Goal: Information Seeking & Learning: Learn about a topic

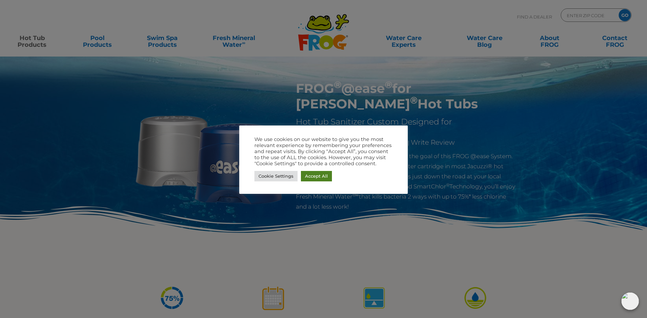
click at [321, 177] on link "Accept All" at bounding box center [316, 176] width 31 height 10
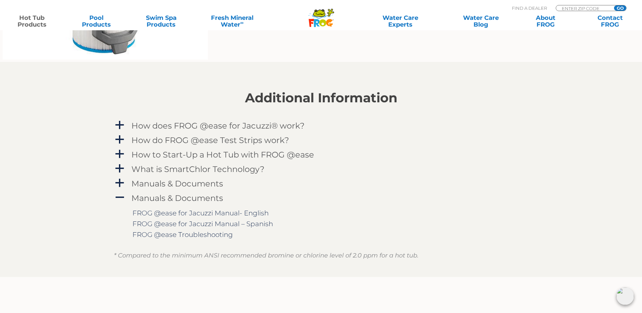
scroll to position [674, 0]
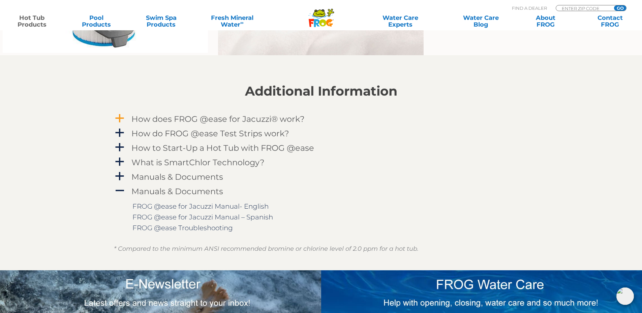
click at [147, 116] on h4 "How does FROG @ease for Jacuzzi® work?" at bounding box center [217, 119] width 173 height 9
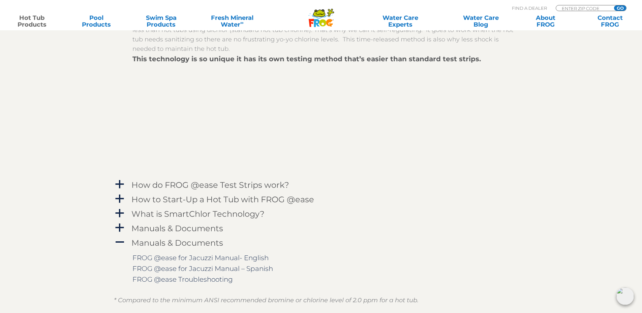
scroll to position [808, 0]
click at [155, 186] on h4 "How do FROG @ease Test Strips work?" at bounding box center [210, 184] width 158 height 9
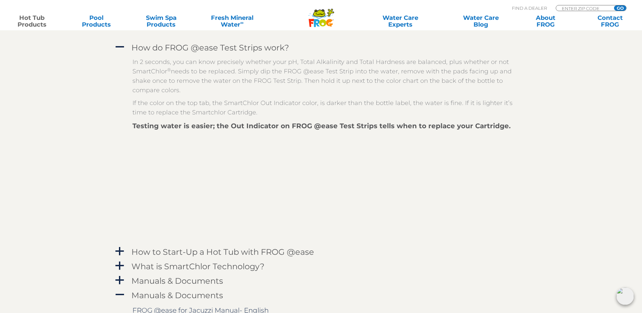
scroll to position [977, 0]
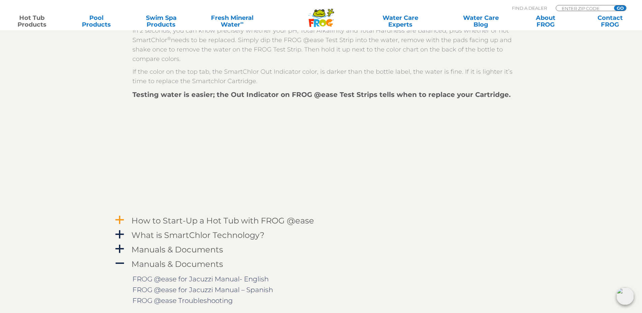
click at [164, 219] on h4 "How to Start-Up a Hot Tub with FROG @ease" at bounding box center [222, 220] width 183 height 9
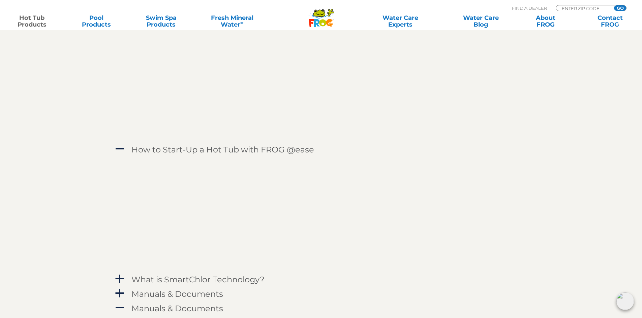
scroll to position [1043, 0]
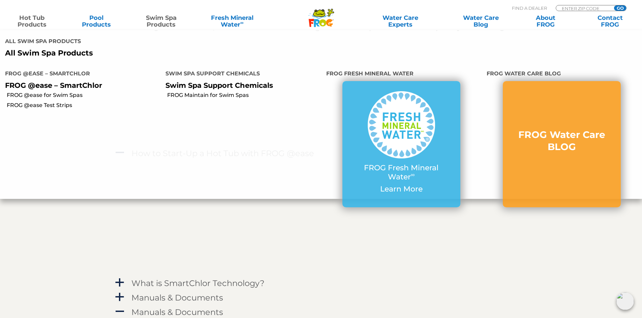
click at [59, 49] on p "All Swim Spa Products" at bounding box center [160, 53] width 311 height 9
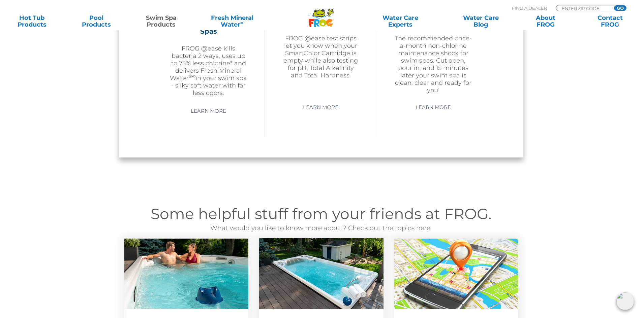
scroll to position [723, 0]
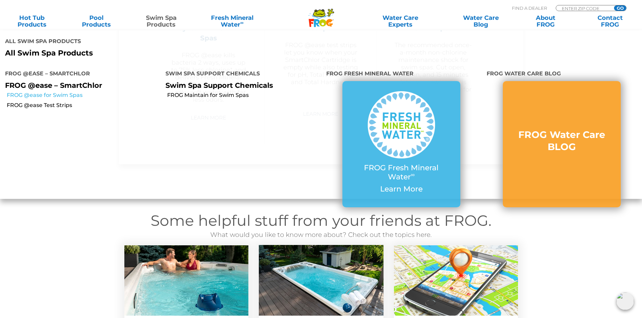
click at [41, 92] on link "FROG @ease for Swim Spas" at bounding box center [84, 95] width 154 height 7
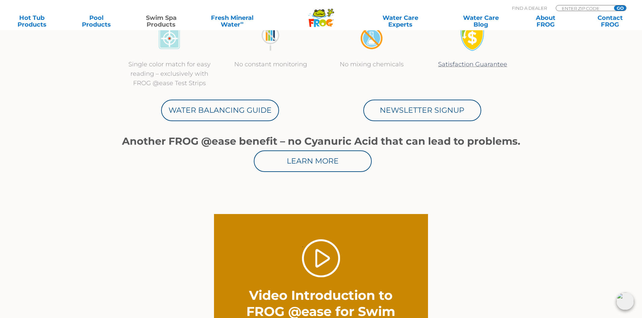
scroll to position [202, 0]
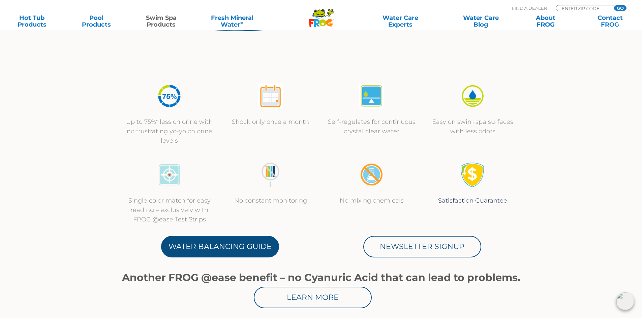
click at [231, 251] on link "Water Balancing Guide" at bounding box center [220, 247] width 118 height 22
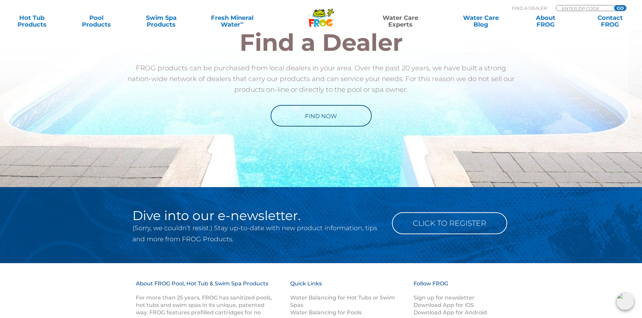
scroll to position [842, 0]
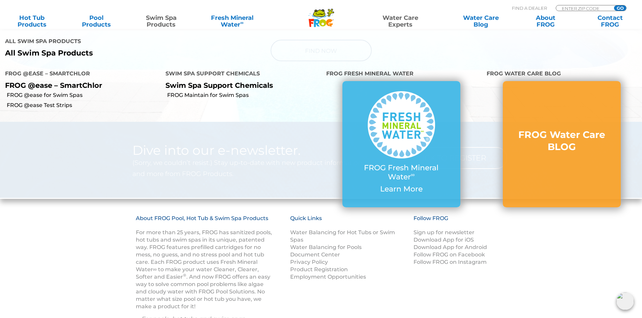
click at [46, 49] on p "All Swim Spa Products" at bounding box center [160, 53] width 311 height 9
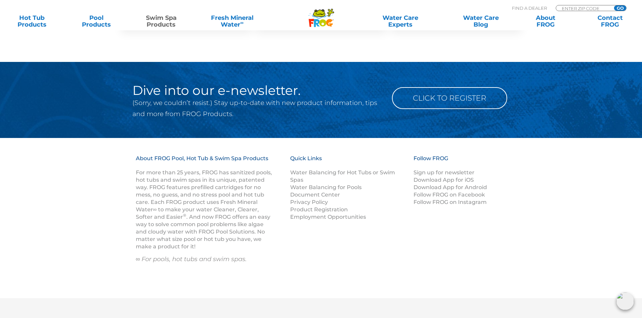
scroll to position [1195, 0]
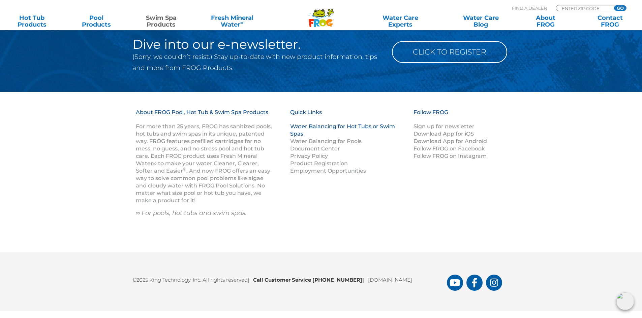
click at [295, 130] on link "Water Balancing for Hot Tubs or Swim Spas" at bounding box center [342, 130] width 105 height 14
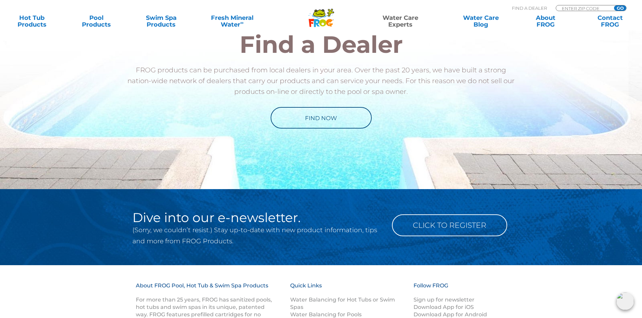
scroll to position [952, 0]
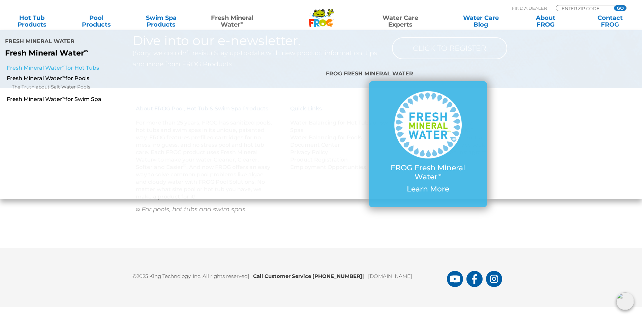
click at [52, 64] on link "Fresh Mineral Water ∞ for Hot Tubs" at bounding box center [110, 67] width 207 height 7
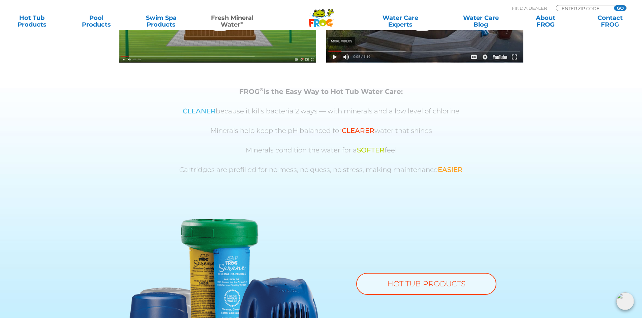
scroll to position [539, 0]
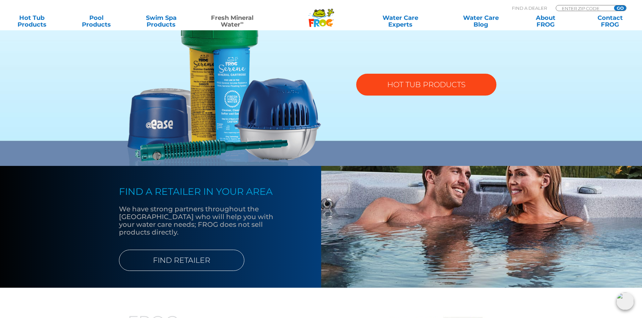
click at [475, 93] on link "HOT TUB PRODUCTS" at bounding box center [426, 85] width 140 height 22
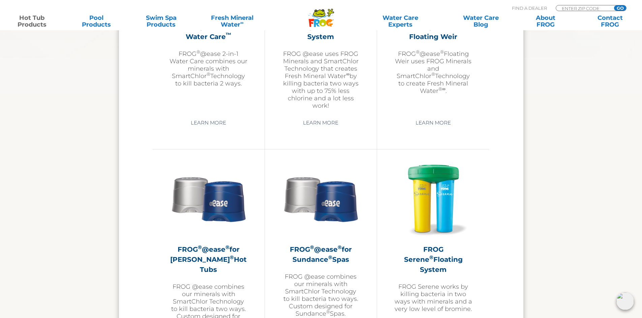
scroll to position [1179, 0]
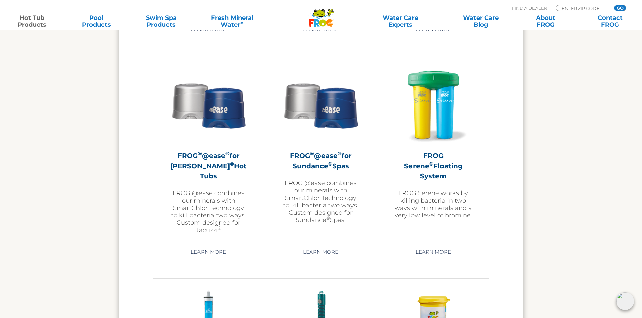
drag, startPoint x: 216, startPoint y: 154, endPoint x: 154, endPoint y: 163, distance: 62.6
click at [154, 163] on div "FROG ® @ease ® for Jacuzzi ® Hot Tubs FROG @ease combines our minerals with Sma…" at bounding box center [209, 167] width 112 height 223
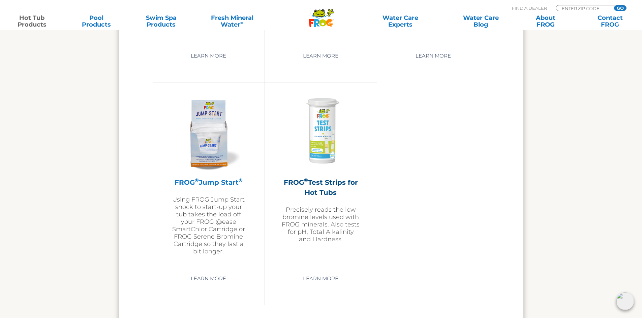
scroll to position [1617, 0]
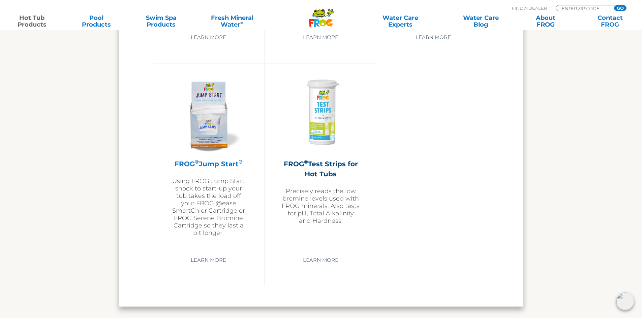
click at [237, 167] on h2 "FROG ® Jump Start ®" at bounding box center [208, 164] width 78 height 10
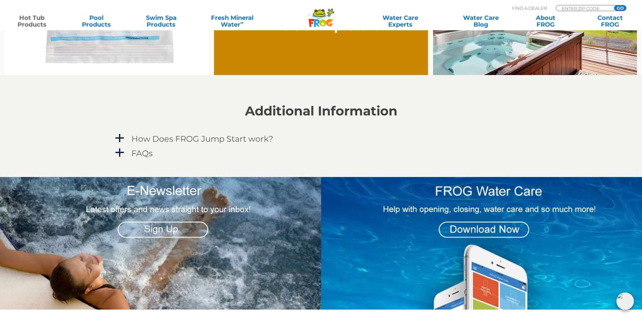
scroll to position [573, 0]
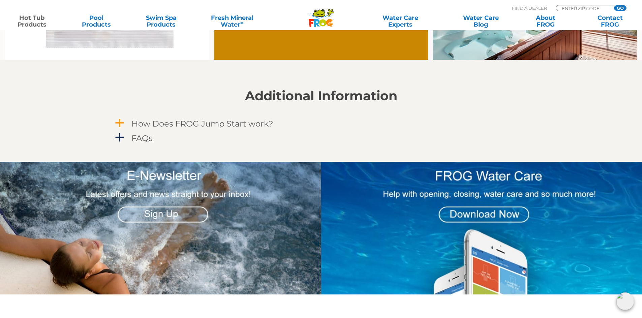
click at [208, 122] on h4 "How Does FROG Jump Start work?" at bounding box center [202, 123] width 142 height 9
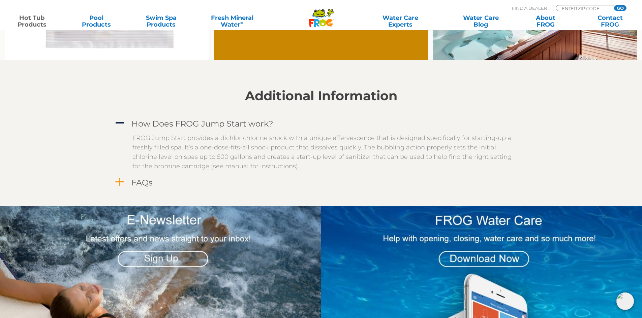
click at [136, 181] on h4 "FAQs" at bounding box center [141, 182] width 21 height 9
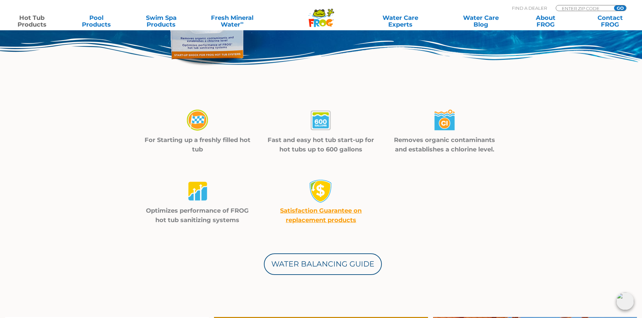
scroll to position [135, 0]
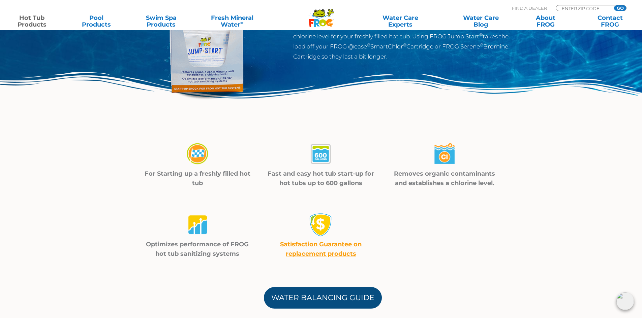
click at [332, 301] on link "Water Balancing Guide" at bounding box center [323, 298] width 118 height 22
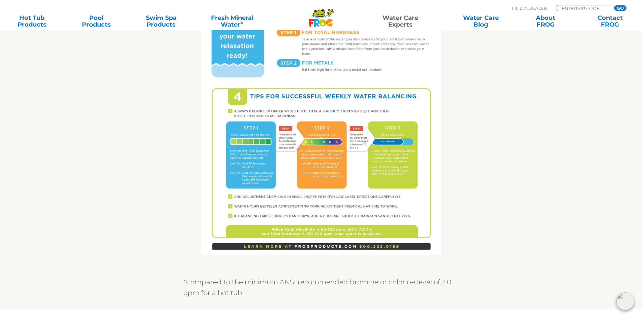
scroll to position [438, 0]
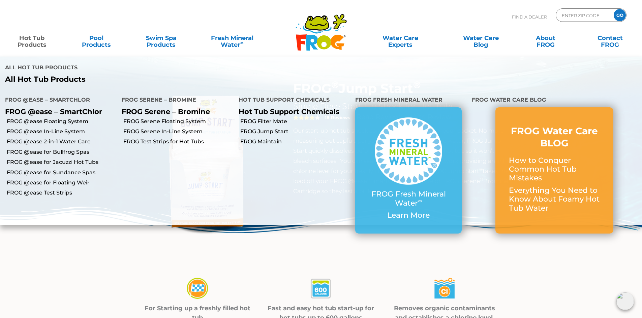
click at [35, 75] on p "All Hot Tub Products" at bounding box center [160, 79] width 311 height 9
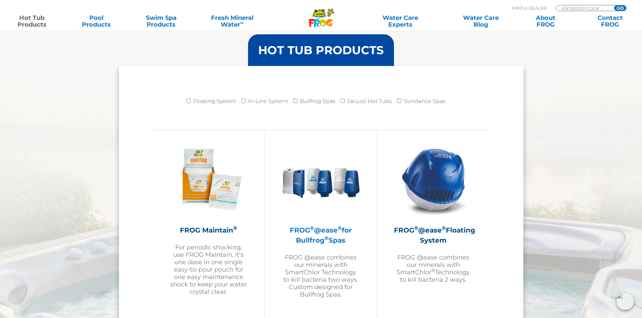
scroll to position [674, 0]
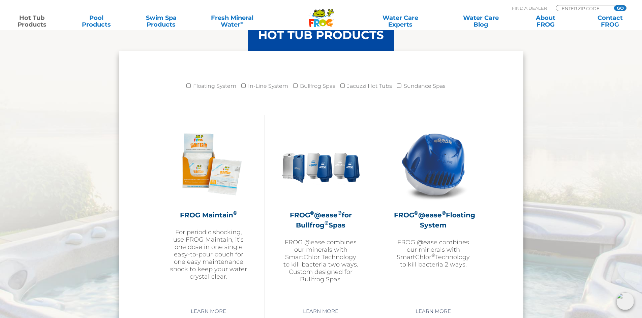
click at [374, 85] on label "Jacuzzi Hot Tubs" at bounding box center [369, 86] width 45 height 13
click at [345, 85] on input "Jacuzzi Hot Tubs" at bounding box center [342, 86] width 4 height 4
checkbox input "true"
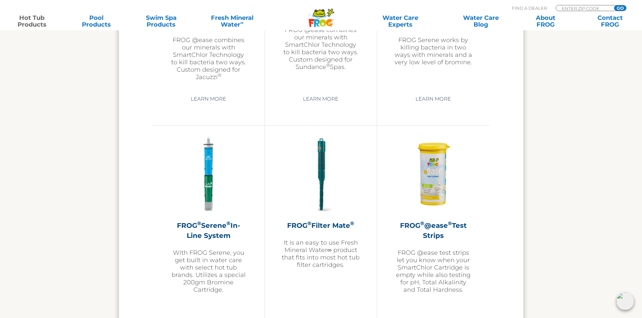
scroll to position [1347, 0]
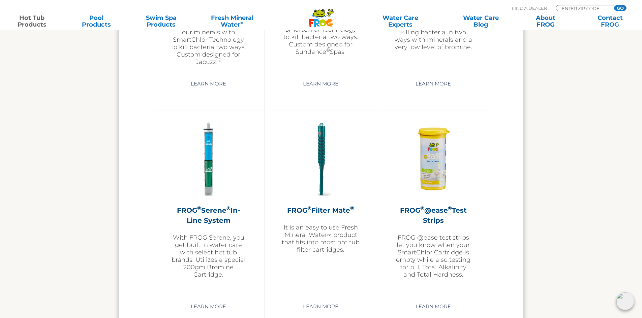
drag, startPoint x: 74, startPoint y: 80, endPoint x: 58, endPoint y: 89, distance: 18.6
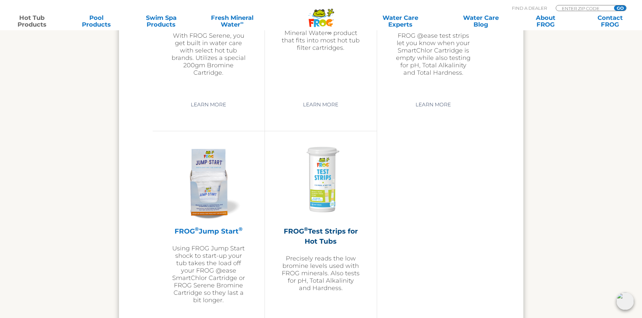
scroll to position [1583, 0]
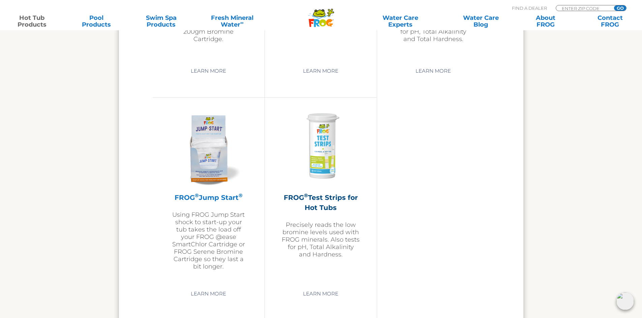
click at [212, 195] on h2 "FROG ® Jump Start ®" at bounding box center [208, 198] width 78 height 10
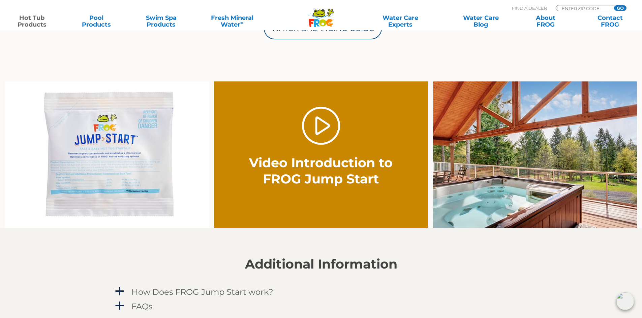
scroll to position [573, 0]
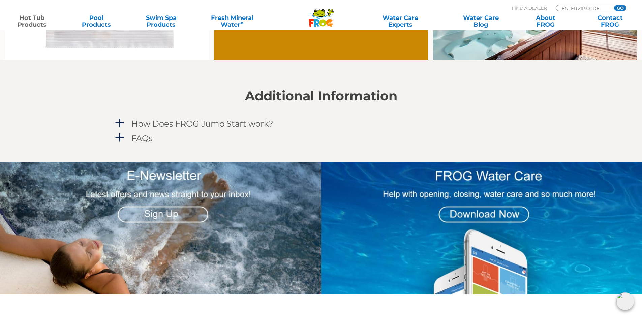
click at [204, 113] on div "Additional Information a How Does FROG Jump Start work? FROG Jump Start provide…" at bounding box center [321, 117] width 414 height 57
click at [202, 128] on h4 "How Does FROG Jump Start work?" at bounding box center [202, 123] width 142 height 9
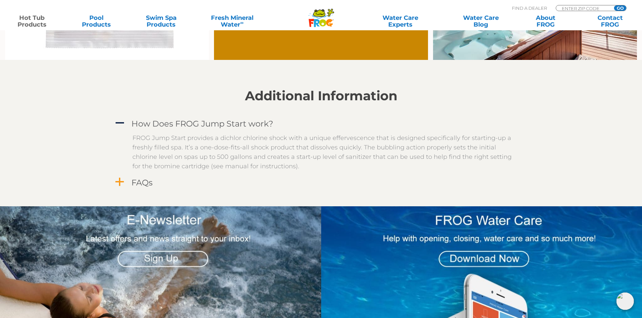
click at [142, 181] on h4 "FAQs" at bounding box center [141, 182] width 21 height 9
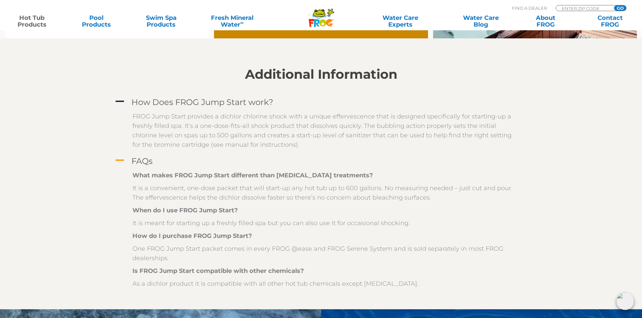
scroll to position [606, 0]
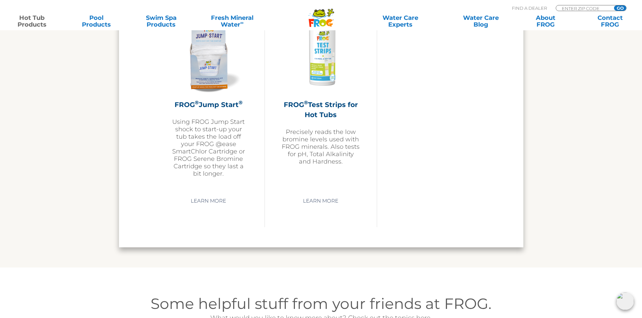
scroll to position [1684, 0]
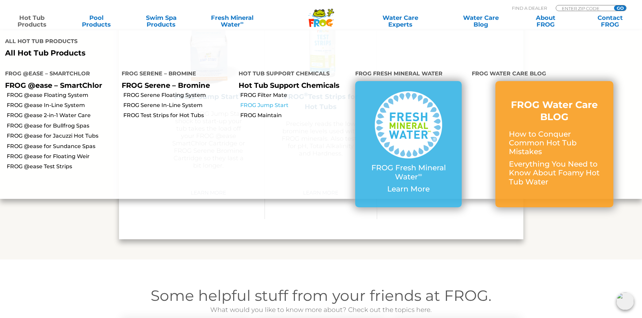
click at [265, 102] on link "FROG Jump Start" at bounding box center [295, 105] width 110 height 7
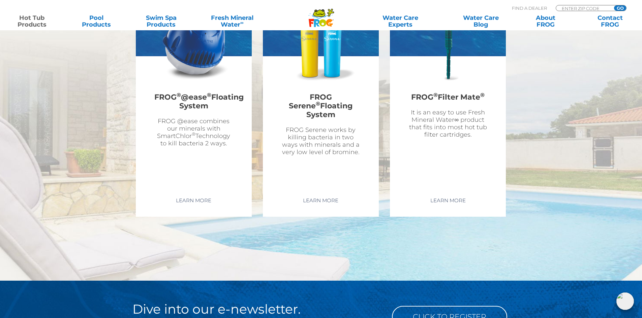
scroll to position [1988, 0]
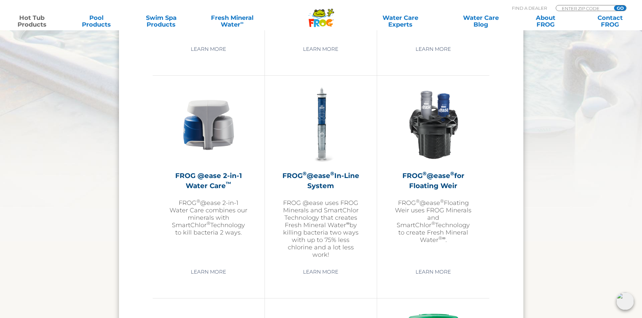
scroll to position [943, 0]
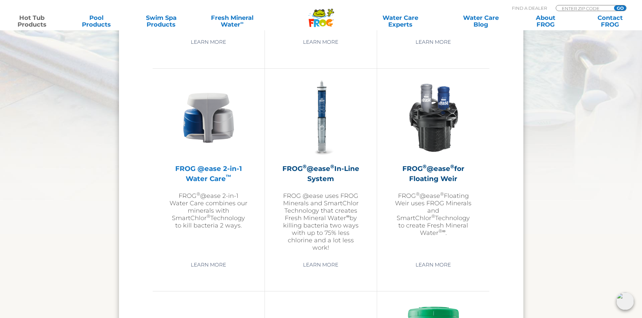
click at [214, 169] on h2 "FROG @ease 2-in-1 Water Care ™" at bounding box center [208, 174] width 78 height 20
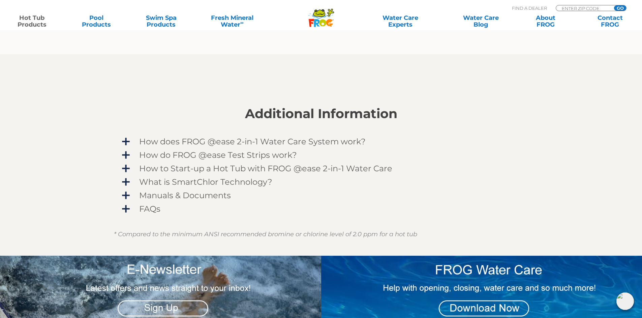
scroll to position [505, 0]
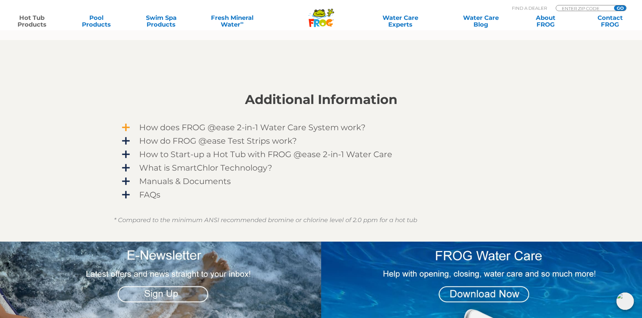
click at [241, 128] on span "How does FROG @ease 2-in-1 Water Care System work?" at bounding box center [325, 127] width 392 height 9
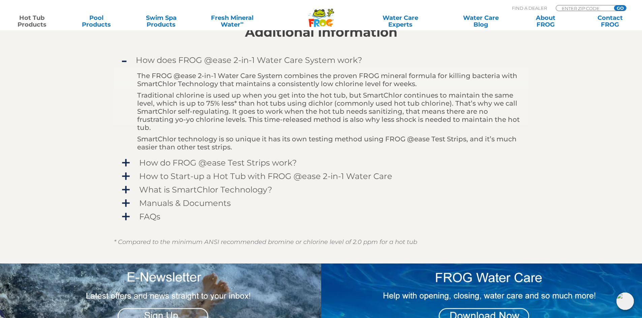
scroll to position [606, 0]
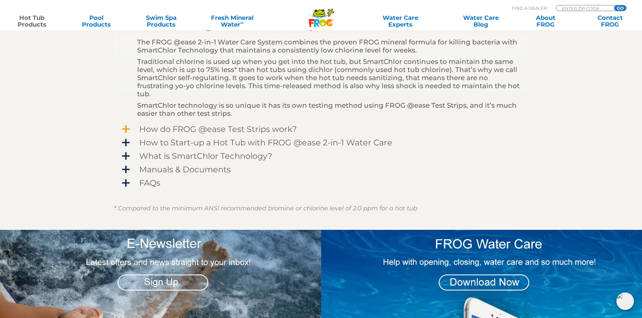
click at [191, 126] on span "How do FROG @ease Test Strips work?" at bounding box center [325, 129] width 392 height 9
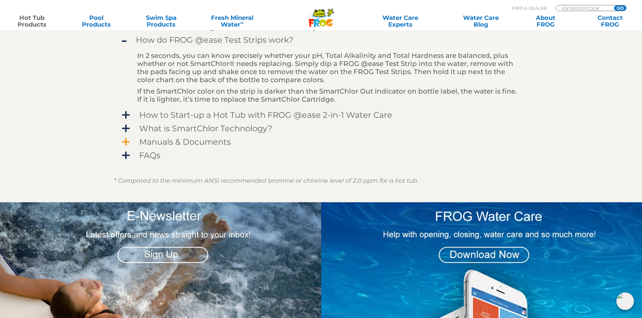
scroll to position [640, 0]
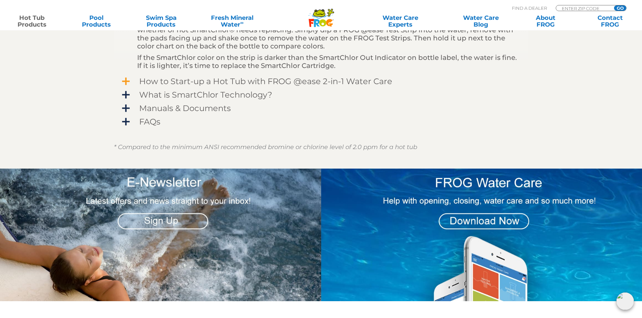
click at [166, 83] on span "How to Start-up a Hot Tub with FROG @ease 2-in-1 Water Care" at bounding box center [325, 81] width 392 height 9
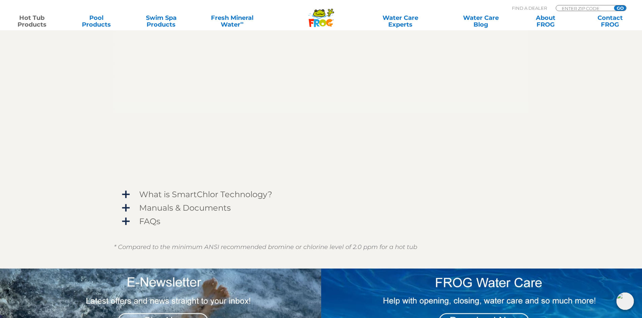
scroll to position [740, 0]
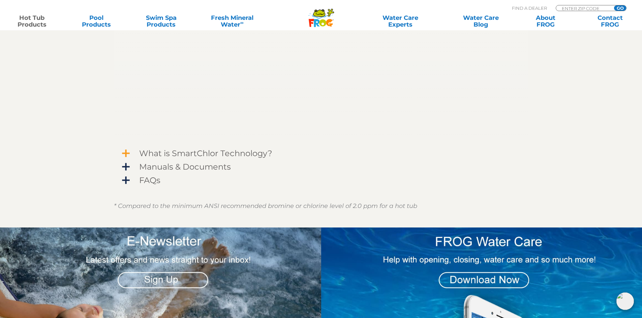
click at [254, 152] on span "What is SmartChlor Technology?" at bounding box center [325, 153] width 392 height 9
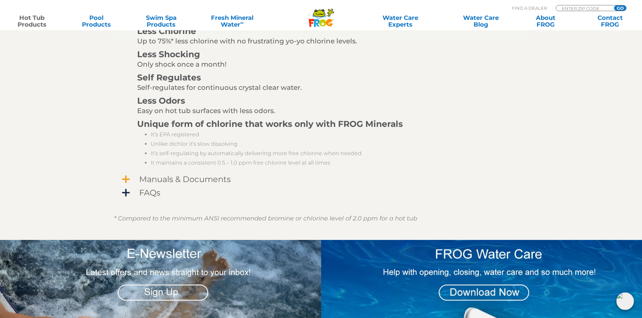
click at [206, 175] on span "Manuals & Documents" at bounding box center [325, 179] width 392 height 9
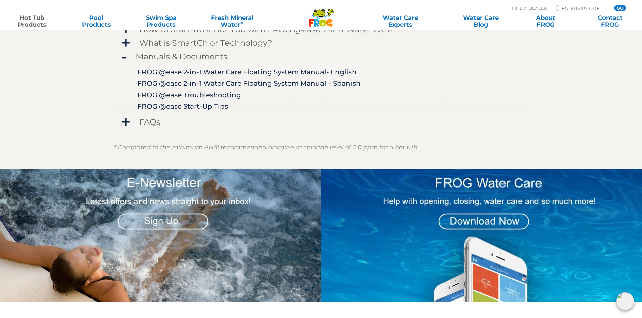
scroll to position [577, 0]
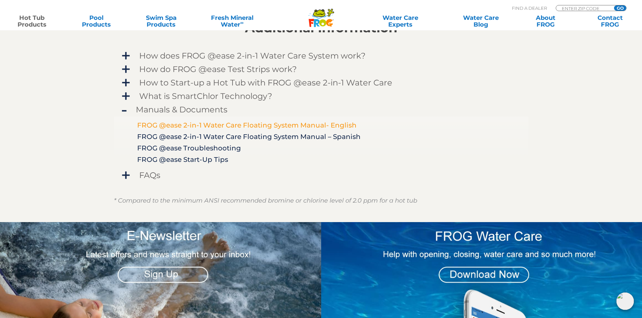
click at [210, 124] on link "FROG @ease 2-in-1 Water Care Floating System Manual- English" at bounding box center [246, 125] width 219 height 8
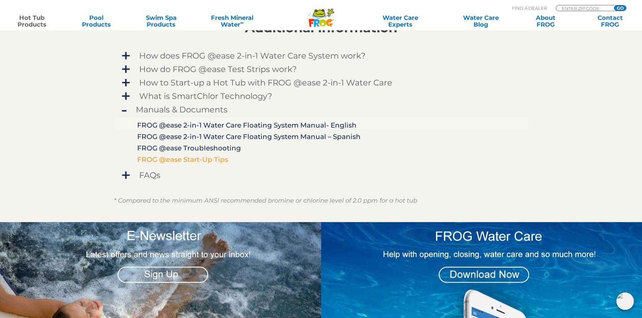
click at [181, 162] on link "FROG @ease Start-Up Tips" at bounding box center [182, 160] width 91 height 8
